Goal: Transaction & Acquisition: Purchase product/service

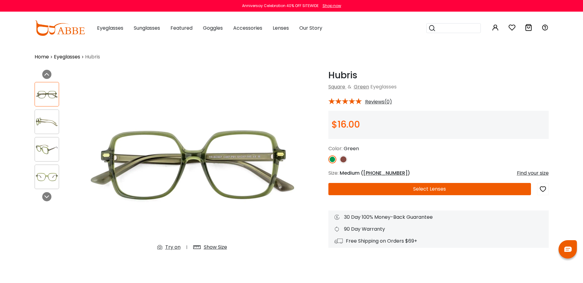
click at [344, 159] on img at bounding box center [344, 160] width 8 height 8
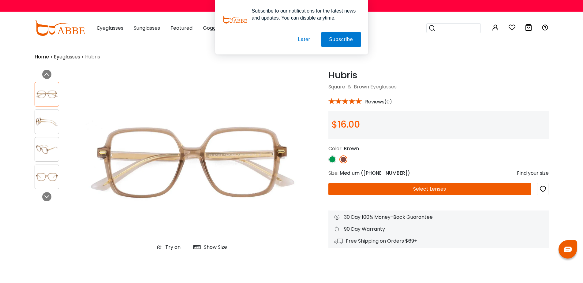
click at [414, 191] on button "Select Lenses" at bounding box center [430, 189] width 203 height 12
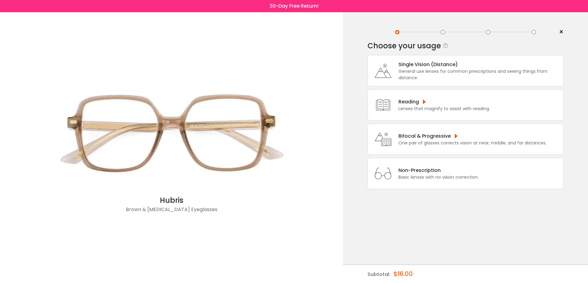
click at [426, 71] on div "General use lenses for common prescriptions and seeing things from distance." at bounding box center [479, 74] width 162 height 13
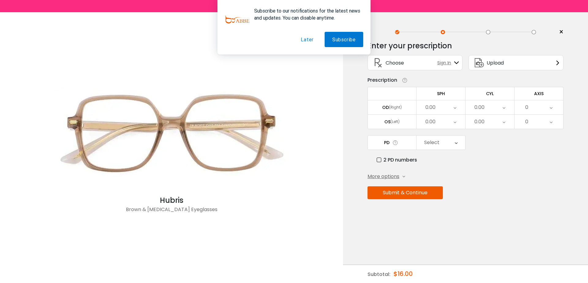
click at [439, 109] on div "0.00" at bounding box center [440, 107] width 49 height 14
click at [441, 192] on li "+3.25" at bounding box center [440, 191] width 49 height 11
click at [440, 122] on div "0.00" at bounding box center [440, 122] width 49 height 14
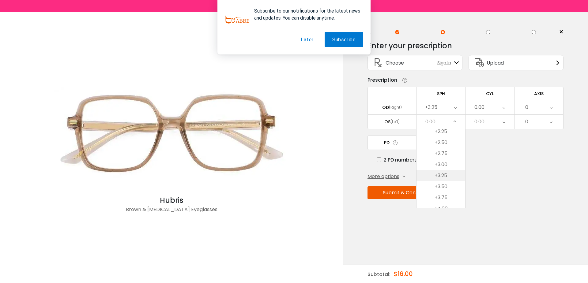
click at [447, 176] on li "+3.25" at bounding box center [440, 175] width 49 height 11
click at [503, 110] on icon at bounding box center [503, 107] width 3 height 14
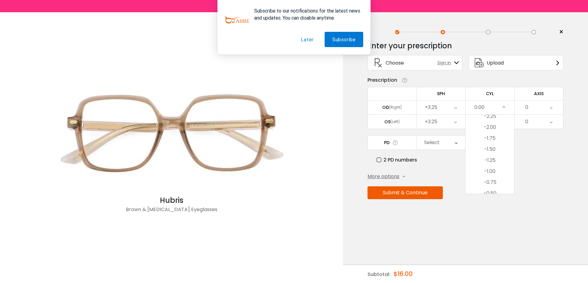
scroll to position [166, 0]
click at [486, 174] on li "-1.00" at bounding box center [489, 174] width 49 height 11
click at [505, 122] on div "0.00" at bounding box center [489, 122] width 49 height 14
click at [496, 190] on li "-1.00" at bounding box center [489, 191] width 49 height 11
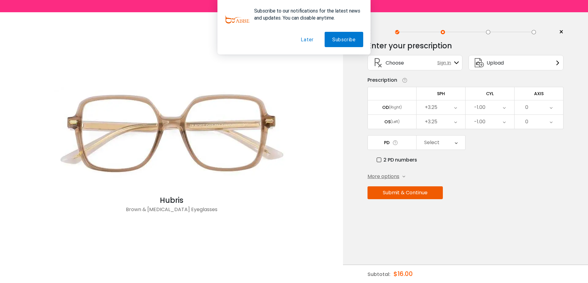
click at [529, 106] on div "0" at bounding box center [538, 107] width 49 height 14
click at [541, 162] on li "90" at bounding box center [538, 163] width 49 height 11
click at [536, 121] on div "0" at bounding box center [538, 122] width 49 height 14
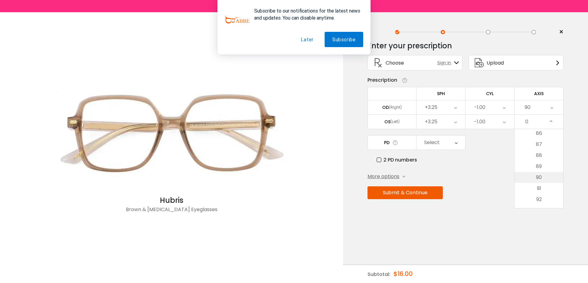
click at [555, 177] on li "90" at bounding box center [538, 177] width 49 height 11
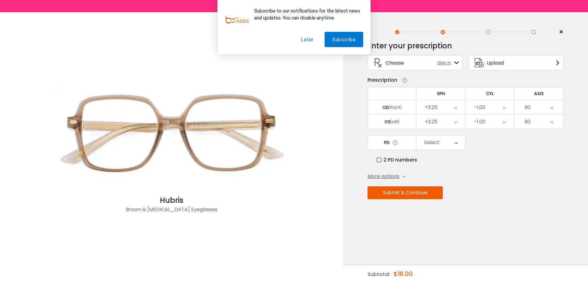
click at [431, 141] on div "Select" at bounding box center [431, 143] width 15 height 12
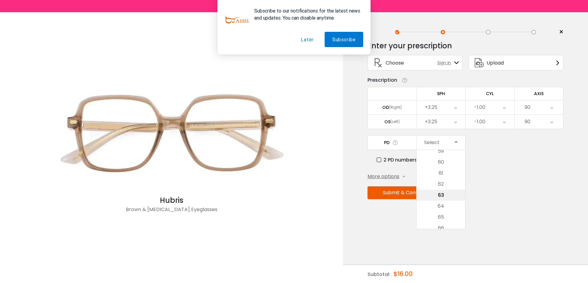
click at [441, 196] on li "63" at bounding box center [440, 195] width 49 height 11
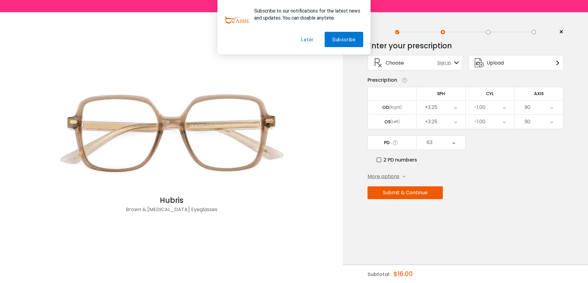
click at [399, 192] on button "Submit & Continue" at bounding box center [404, 192] width 75 height 13
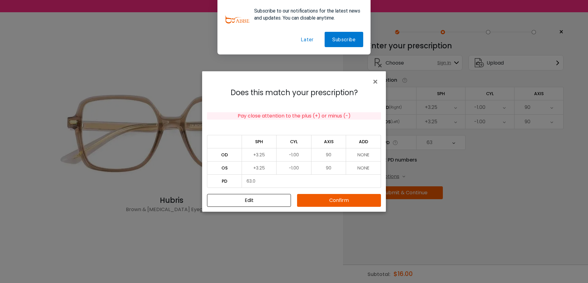
click at [332, 201] on button "Confirm" at bounding box center [339, 200] width 84 height 13
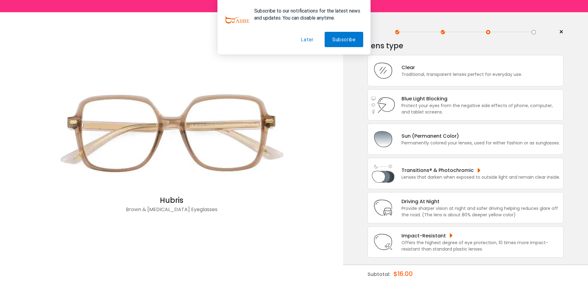
click at [307, 39] on button "Later" at bounding box center [307, 39] width 28 height 15
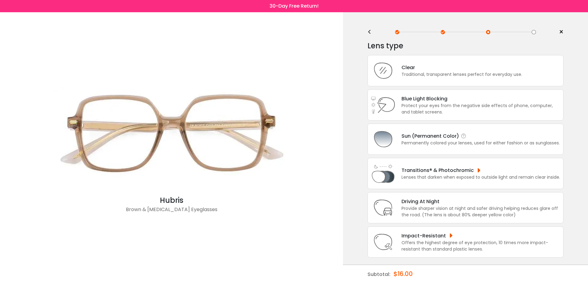
click at [419, 142] on div "Permanently colored your lenses, used for either fashion or as sunglasses." at bounding box center [480, 143] width 158 height 6
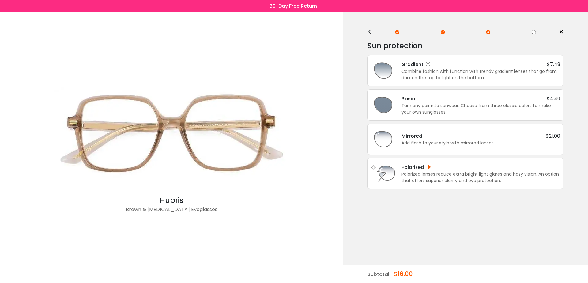
click at [420, 71] on div "Combine fashion with function with trendy gradient lenses that go from dark on …" at bounding box center [480, 74] width 159 height 13
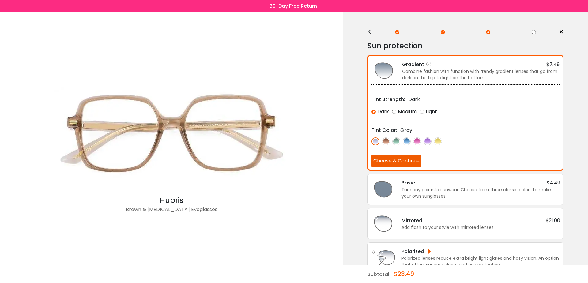
click at [385, 140] on img at bounding box center [386, 141] width 8 height 8
click at [396, 142] on img at bounding box center [396, 141] width 8 height 8
click at [405, 142] on img at bounding box center [407, 141] width 8 height 8
click at [428, 142] on img at bounding box center [427, 141] width 8 height 8
click at [386, 140] on img at bounding box center [386, 141] width 8 height 8
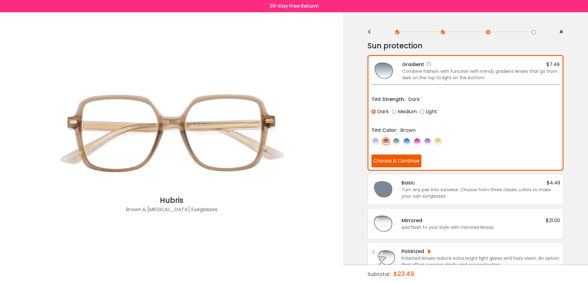
click at [373, 140] on img at bounding box center [375, 141] width 8 height 8
click at [385, 139] on img at bounding box center [386, 141] width 8 height 8
click at [384, 161] on button "Choose & Continue" at bounding box center [396, 161] width 50 height 13
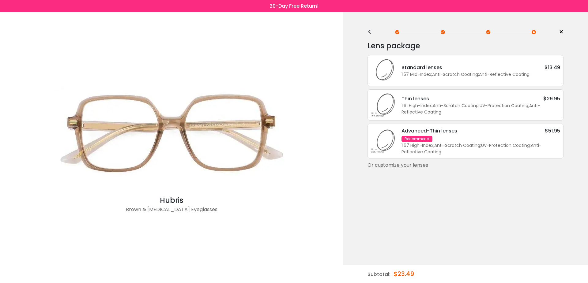
click at [422, 105] on div "1.61 High-Index ; Anti-Scratch Coating ; UV-Protection Coating ; Anti-Reflectiv…" at bounding box center [480, 109] width 159 height 13
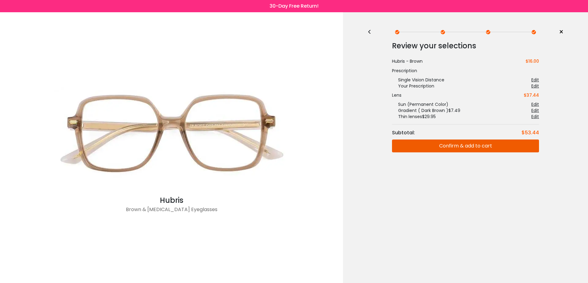
click at [442, 146] on button "Confirm & add to cart" at bounding box center [465, 146] width 147 height 13
